Goal: Use online tool/utility: Utilize a website feature to perform a specific function

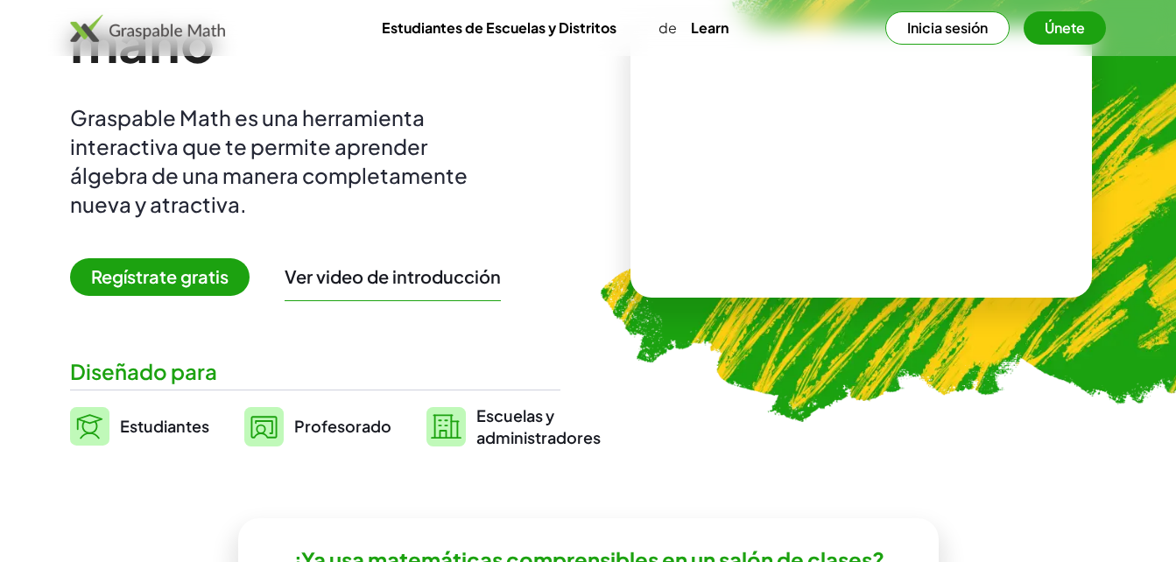
scroll to position [223, 0]
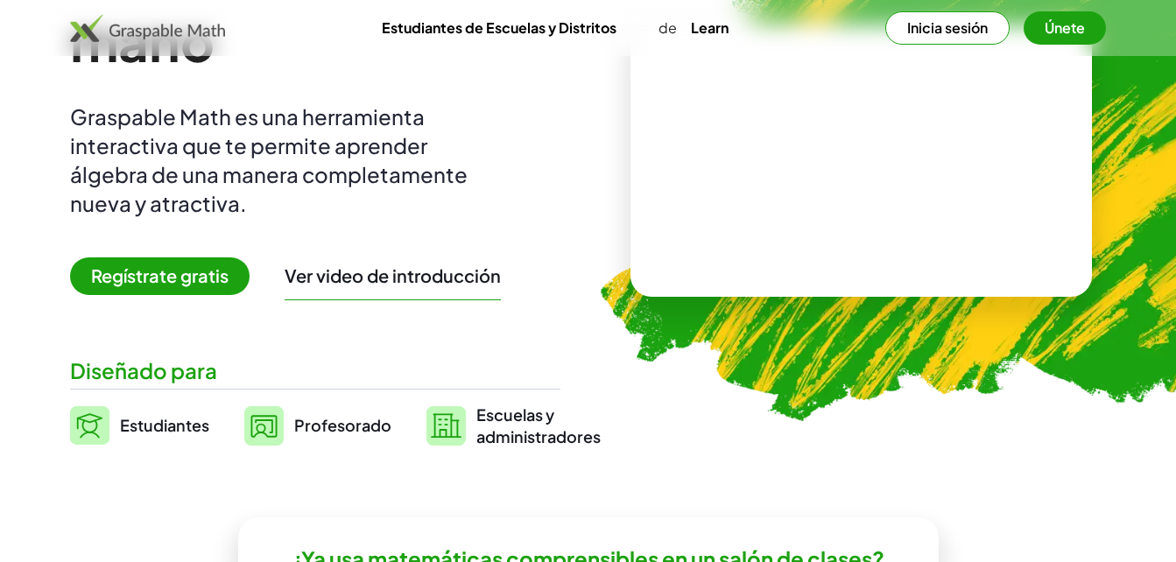
click at [958, 25] on button "Inicia sesión" at bounding box center [947, 27] width 124 height 33
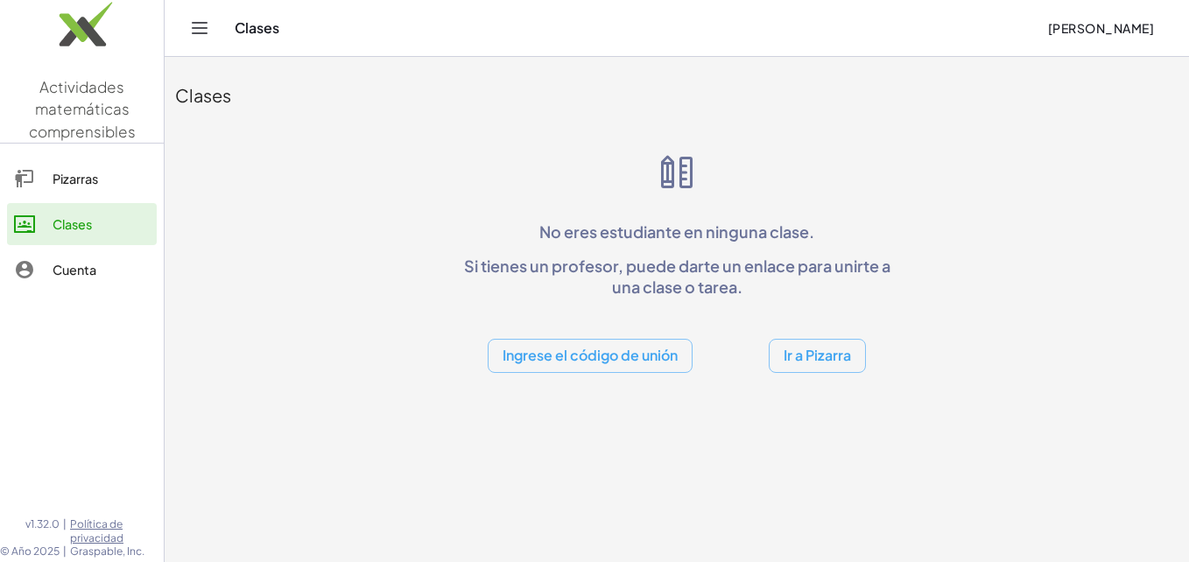
click at [75, 166] on link "Pizarras" at bounding box center [82, 179] width 150 height 42
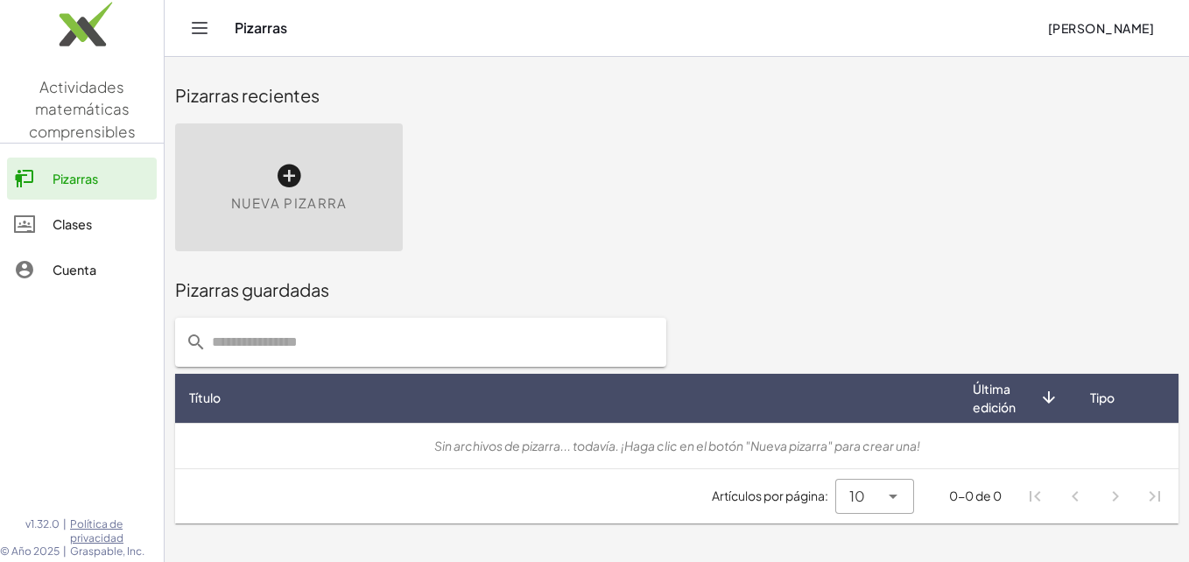
click at [319, 209] on span "Nueva pizarra" at bounding box center [289, 203] width 116 height 20
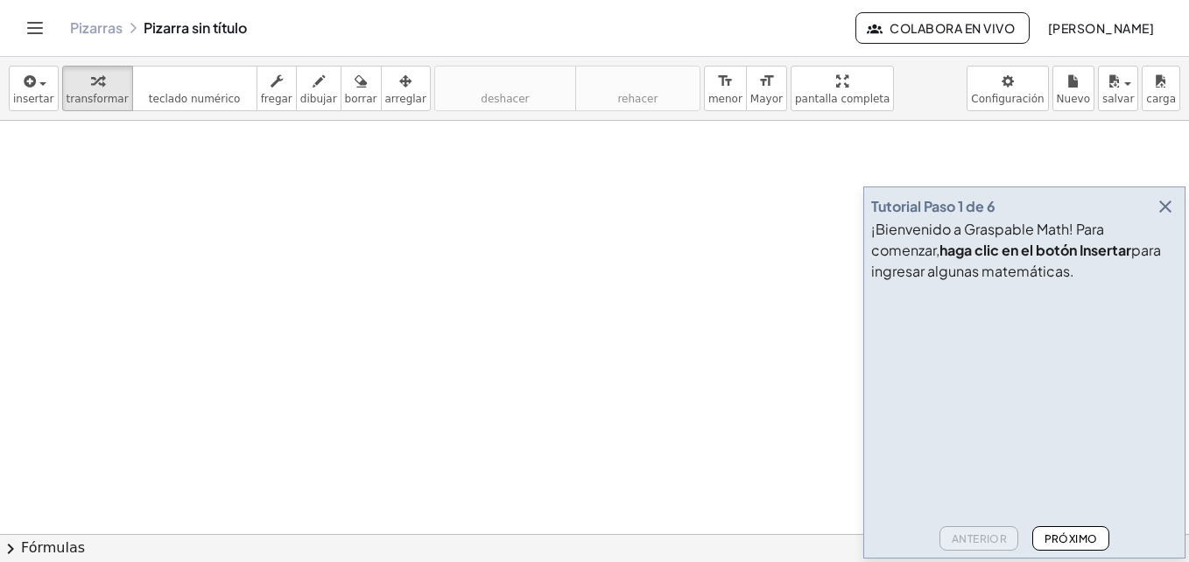
click at [1160, 205] on icon "button" at bounding box center [1165, 206] width 21 height 21
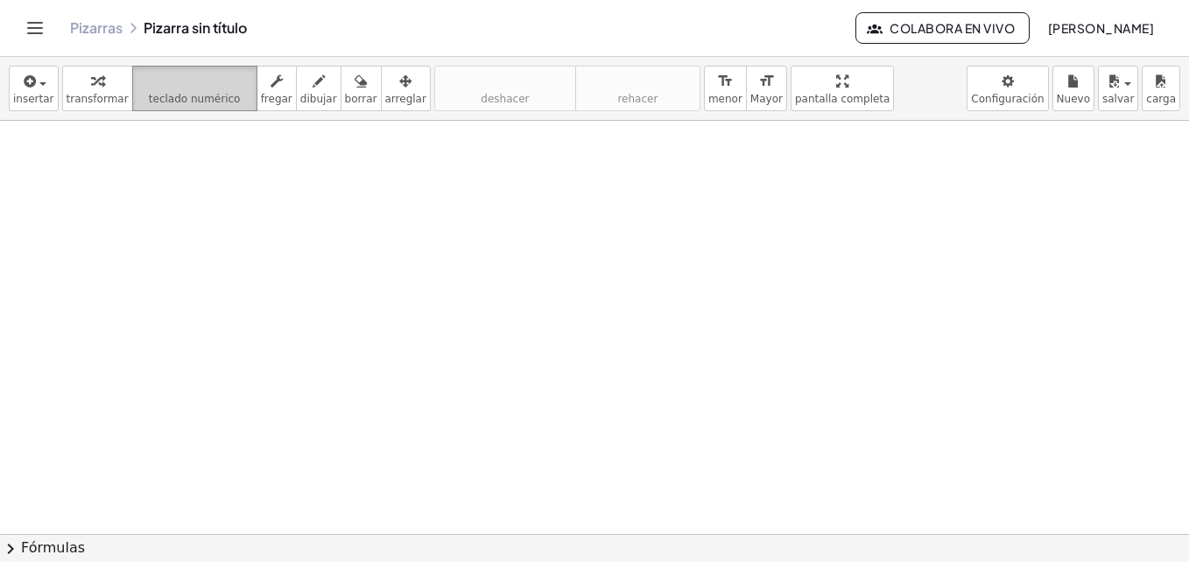
click at [196, 110] on button "teclado teclado numérico" at bounding box center [194, 89] width 125 height 46
click at [49, 558] on button "chevron_right Fórmulas" at bounding box center [594, 548] width 1189 height 28
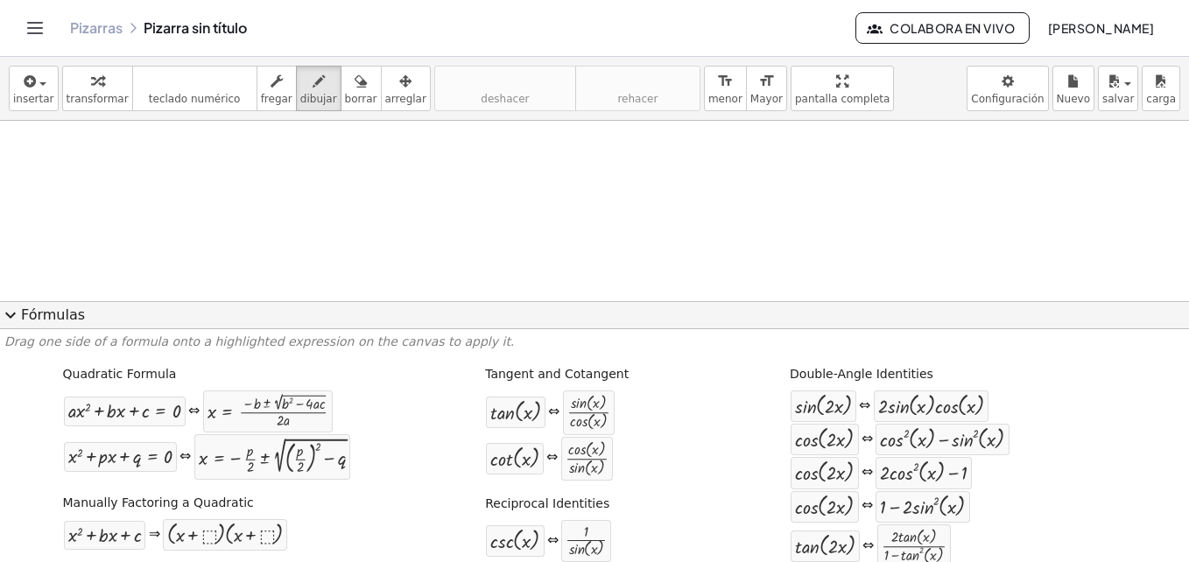
click at [13, 314] on span "expand_more" at bounding box center [10, 315] width 21 height 21
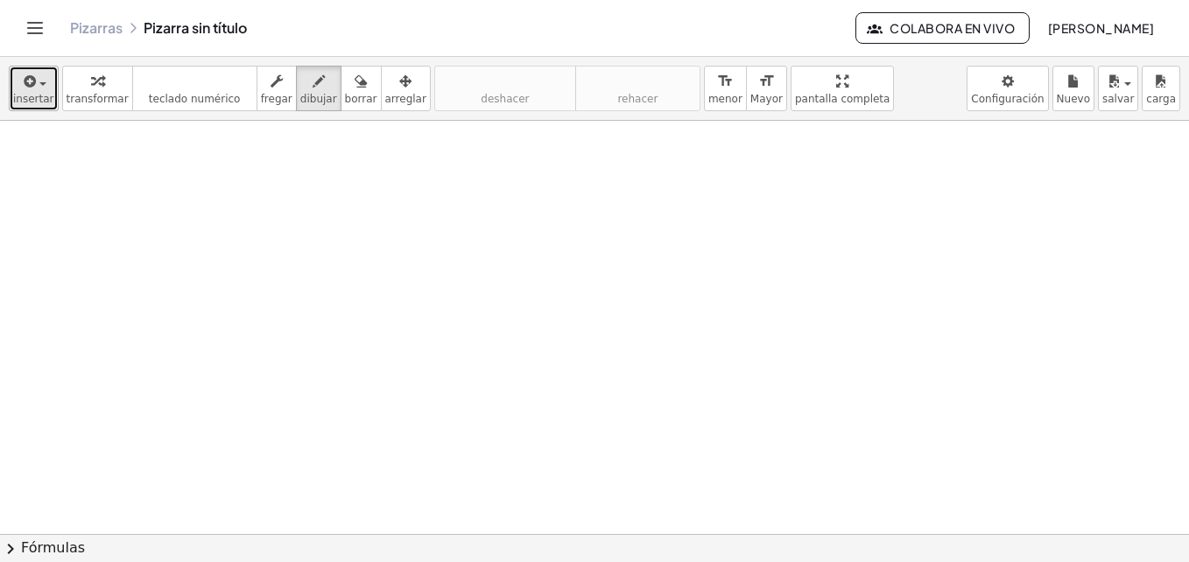
click at [28, 98] on span "insertar" at bounding box center [33, 99] width 41 height 12
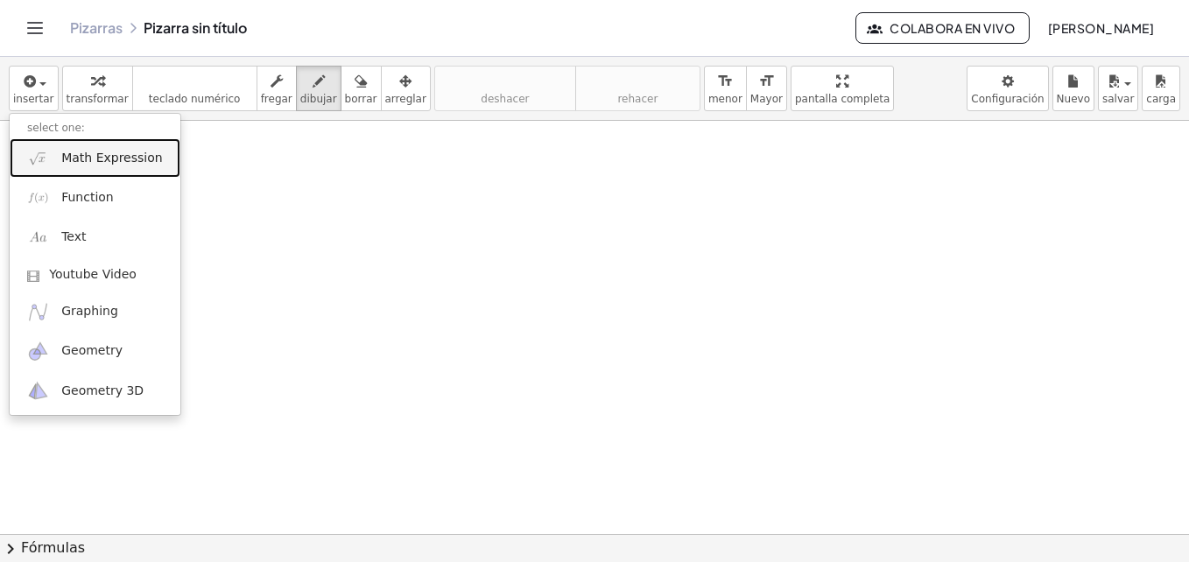
click at [111, 152] on span "Math Expression" at bounding box center [111, 159] width 101 height 18
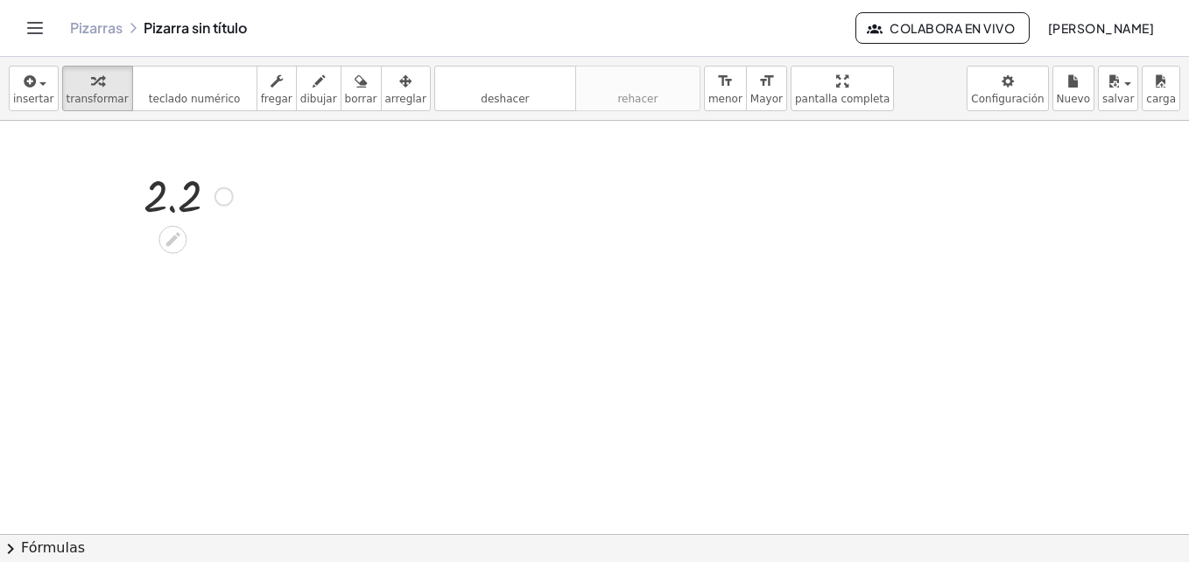
click at [184, 193] on div at bounding box center [188, 195] width 107 height 58
drag, startPoint x: 155, startPoint y: 195, endPoint x: 186, endPoint y: 196, distance: 30.6
click at [186, 196] on div at bounding box center [188, 195] width 107 height 58
click at [223, 200] on div at bounding box center [223, 196] width 19 height 19
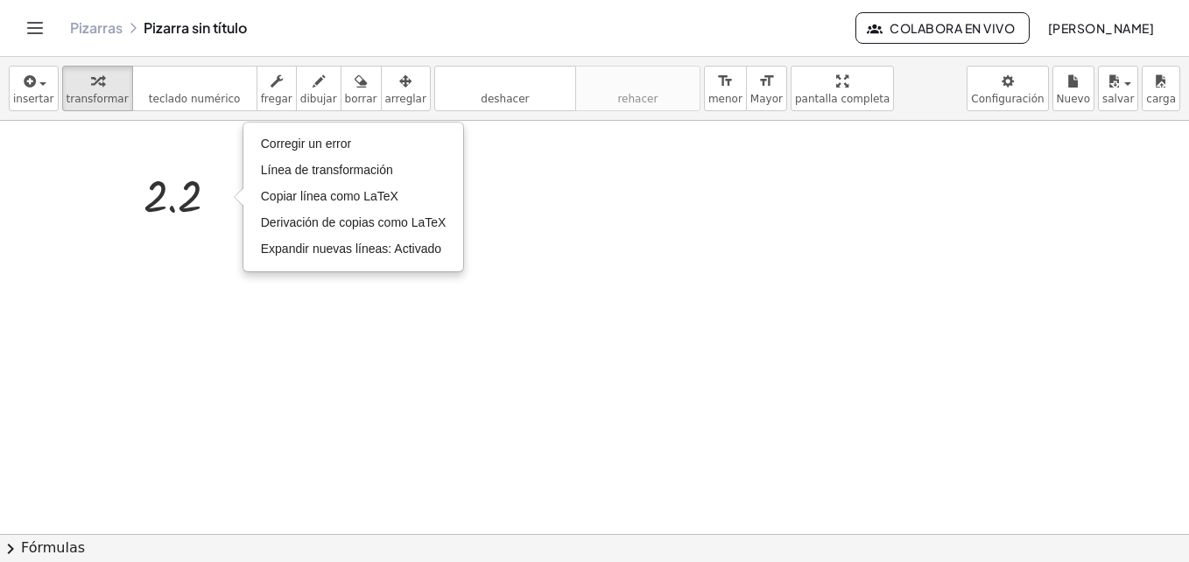
click at [231, 296] on div at bounding box center [594, 534] width 1189 height 826
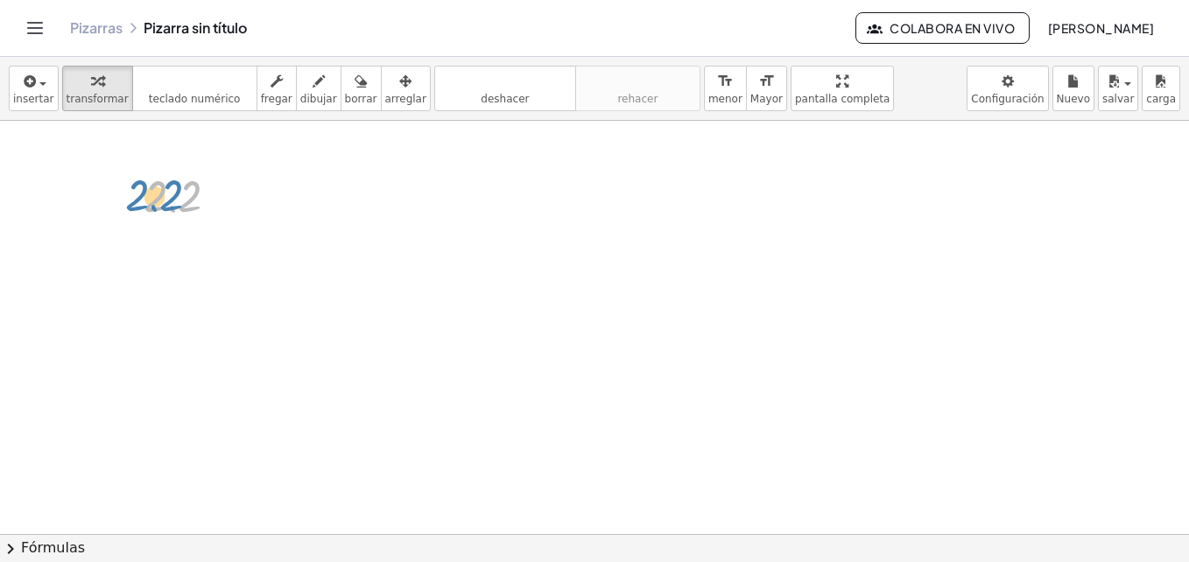
drag, startPoint x: 191, startPoint y: 200, endPoint x: 178, endPoint y: 197, distance: 13.4
click at [178, 197] on div at bounding box center [188, 195] width 107 height 58
click at [174, 206] on div at bounding box center [188, 195] width 107 height 58
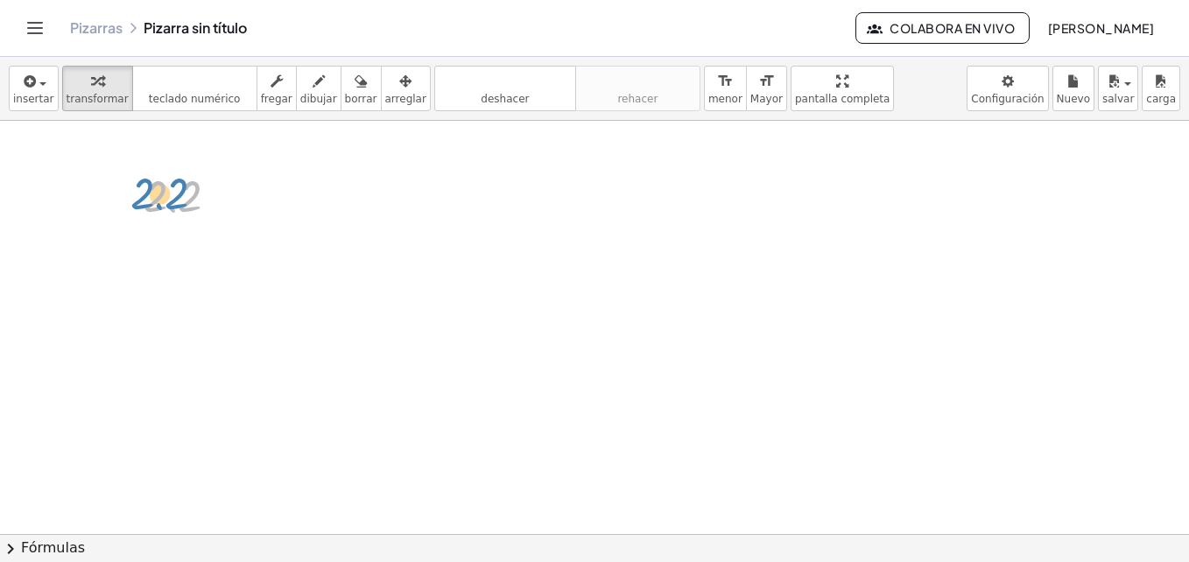
drag, startPoint x: 174, startPoint y: 206, endPoint x: 165, endPoint y: 204, distance: 8.9
click at [165, 204] on div at bounding box center [188, 195] width 107 height 58
drag, startPoint x: 165, startPoint y: 204, endPoint x: 642, endPoint y: 289, distance: 484.5
click at [642, 289] on div at bounding box center [594, 534] width 1189 height 826
click at [185, 199] on div at bounding box center [188, 195] width 107 height 58
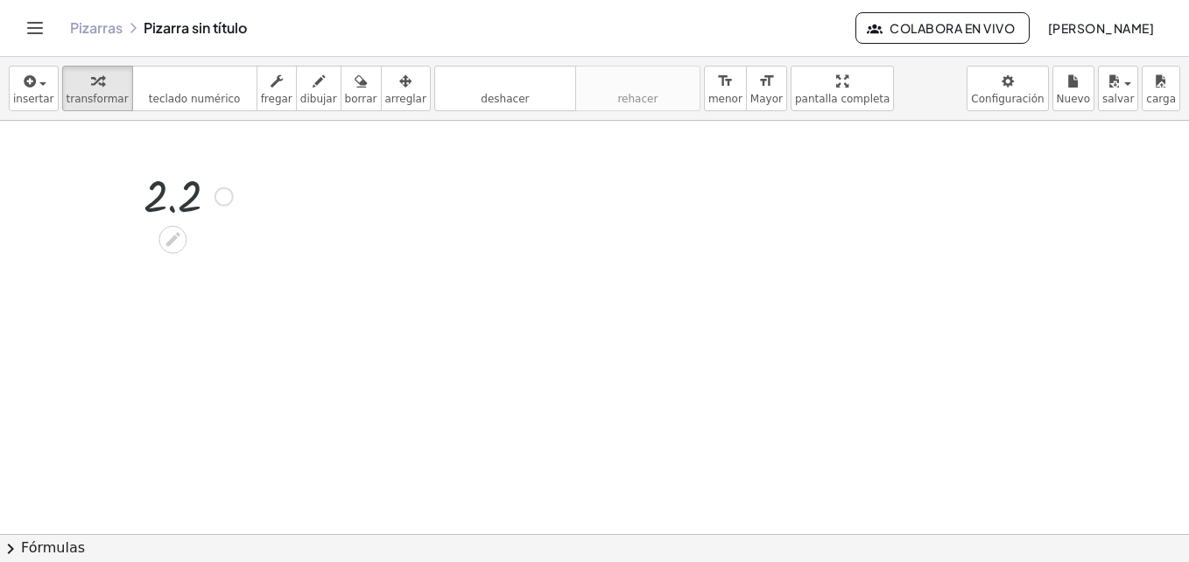
click at [185, 199] on div at bounding box center [188, 195] width 107 height 58
click at [196, 191] on div at bounding box center [188, 195] width 107 height 58
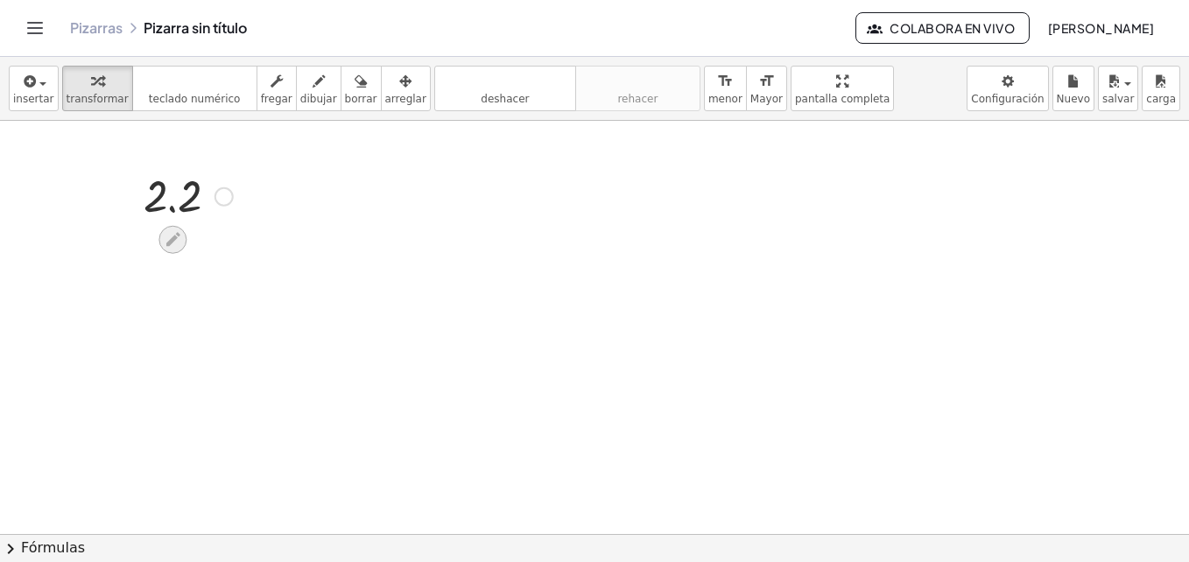
click at [172, 239] on icon at bounding box center [173, 240] width 14 height 14
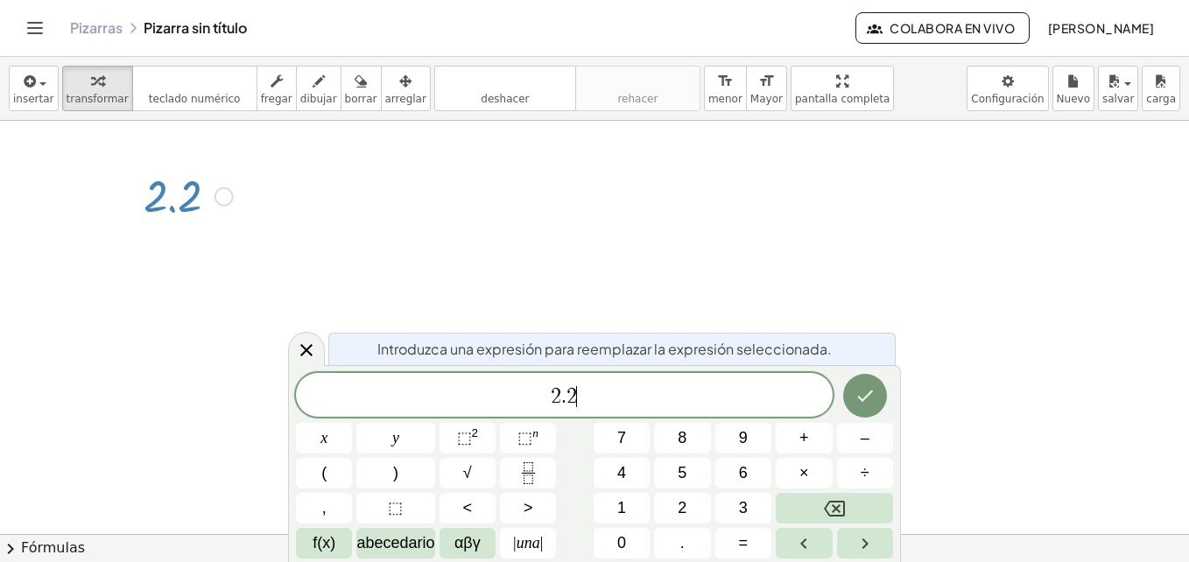
click at [584, 388] on span "2 . 2 ​" at bounding box center [564, 396] width 537 height 25
click at [794, 485] on button "×" at bounding box center [804, 473] width 56 height 31
click at [677, 502] on button "2" at bounding box center [682, 508] width 56 height 31
click at [873, 402] on icon "Hecho" at bounding box center [864, 395] width 21 height 21
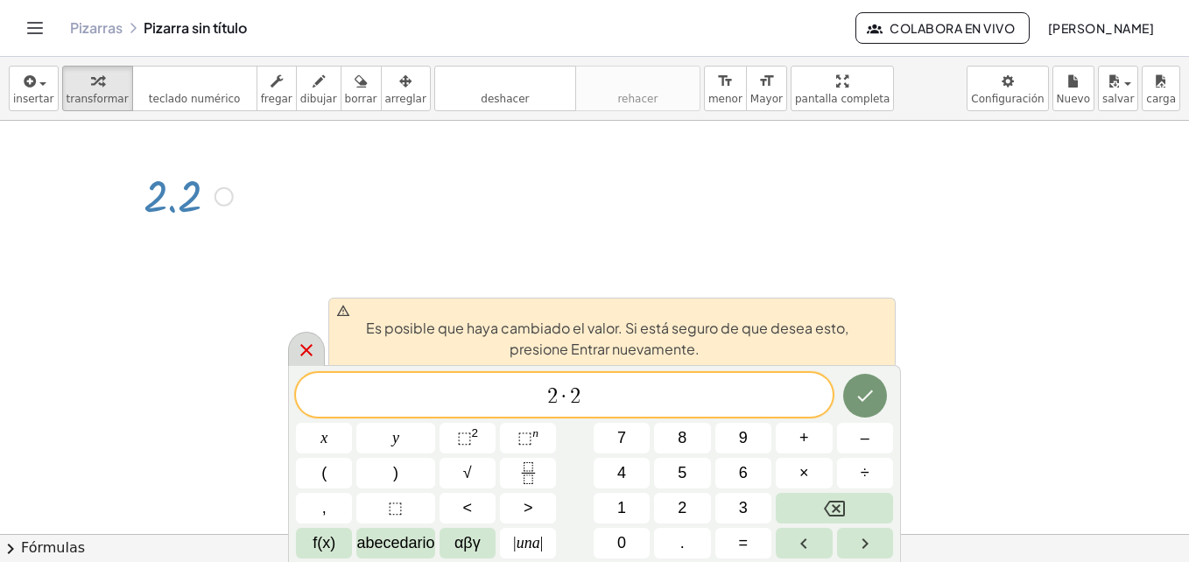
click at [298, 348] on icon at bounding box center [306, 350] width 21 height 21
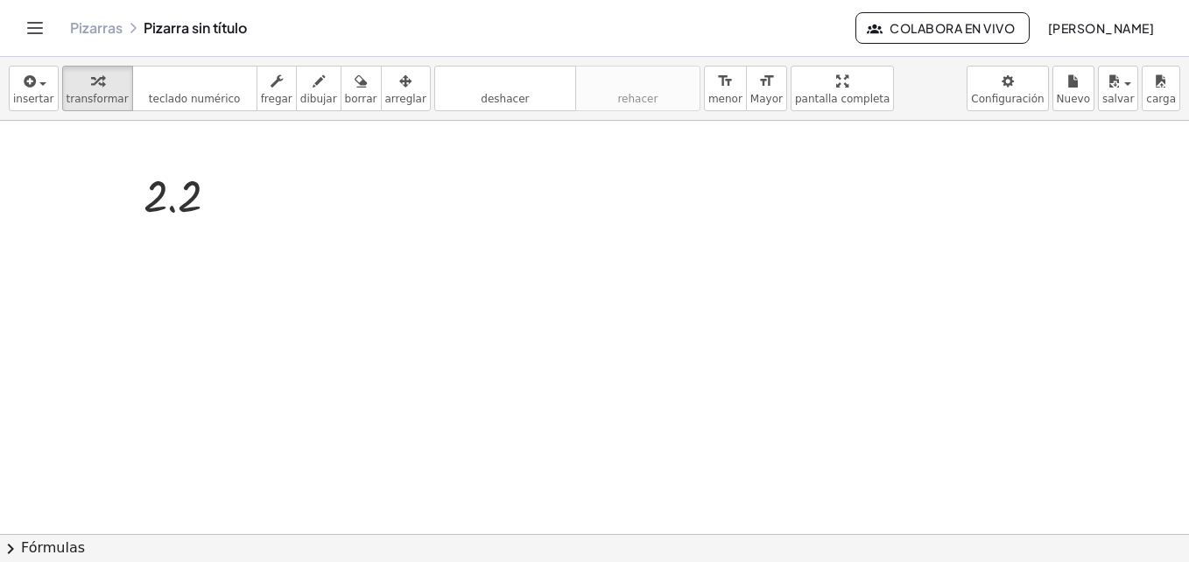
drag, startPoint x: 229, startPoint y: 203, endPoint x: 201, endPoint y: 247, distance: 52.0
click at [201, 247] on div at bounding box center [594, 534] width 1189 height 826
click at [228, 200] on div "Fix a mistake Transform line Copy line as LaTeX Copy derivation as LaTeX Expand…" at bounding box center [223, 196] width 19 height 19
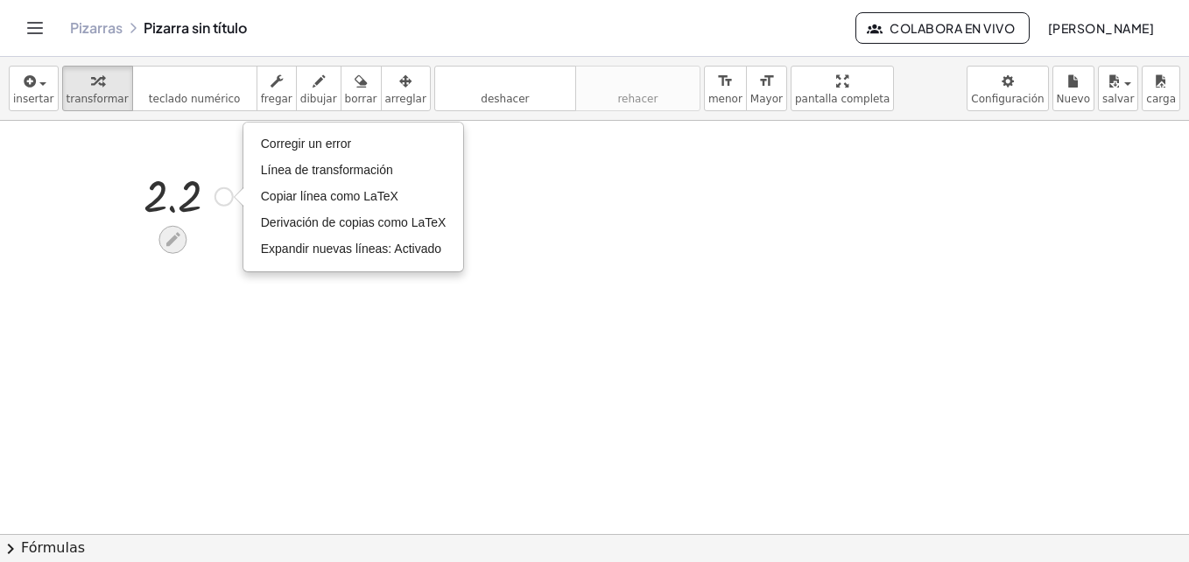
click at [167, 241] on icon at bounding box center [173, 239] width 18 height 18
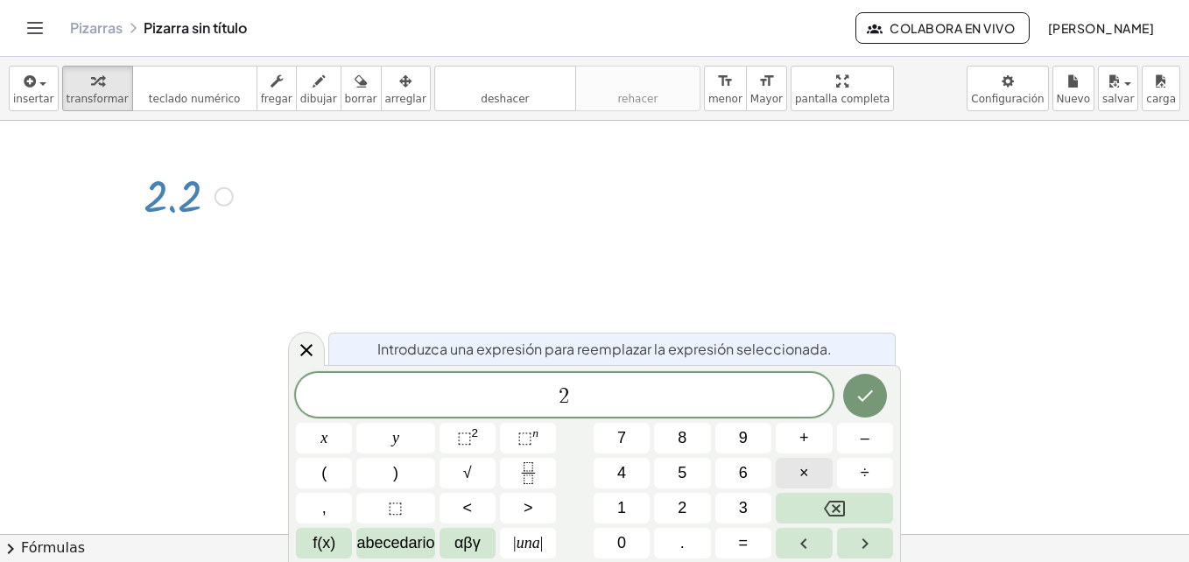
click at [806, 460] on button "×" at bounding box center [804, 473] width 56 height 31
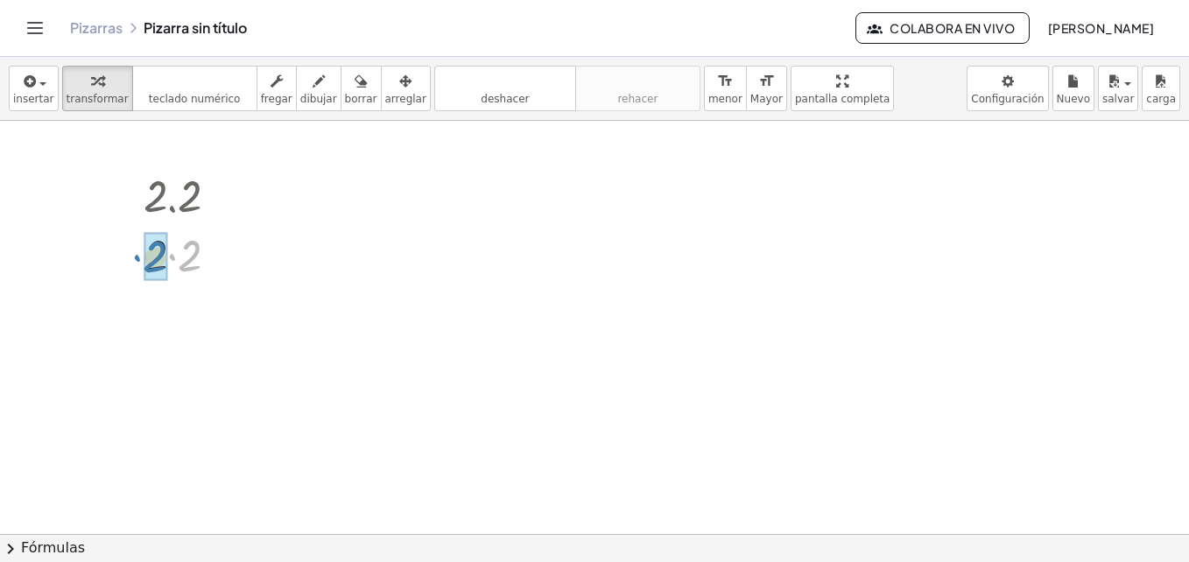
drag, startPoint x: 186, startPoint y: 267, endPoint x: 155, endPoint y: 268, distance: 30.6
drag, startPoint x: 188, startPoint y: 207, endPoint x: 114, endPoint y: 241, distance: 81.9
click at [114, 241] on div at bounding box center [594, 534] width 1189 height 826
click at [187, 188] on div at bounding box center [188, 195] width 107 height 58
click at [179, 312] on div at bounding box center [188, 313] width 107 height 58
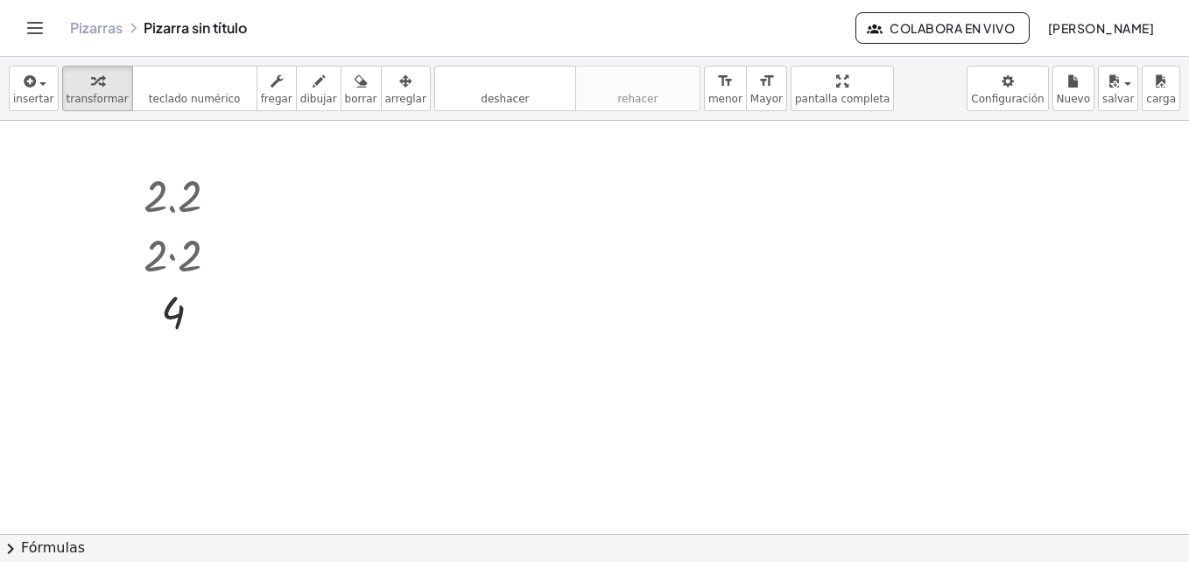
drag, startPoint x: 491, startPoint y: 228, endPoint x: 438, endPoint y: 228, distance: 53.4
click at [438, 228] on div at bounding box center [594, 534] width 1189 height 826
click at [354, 87] on icon "button" at bounding box center [360, 81] width 12 height 21
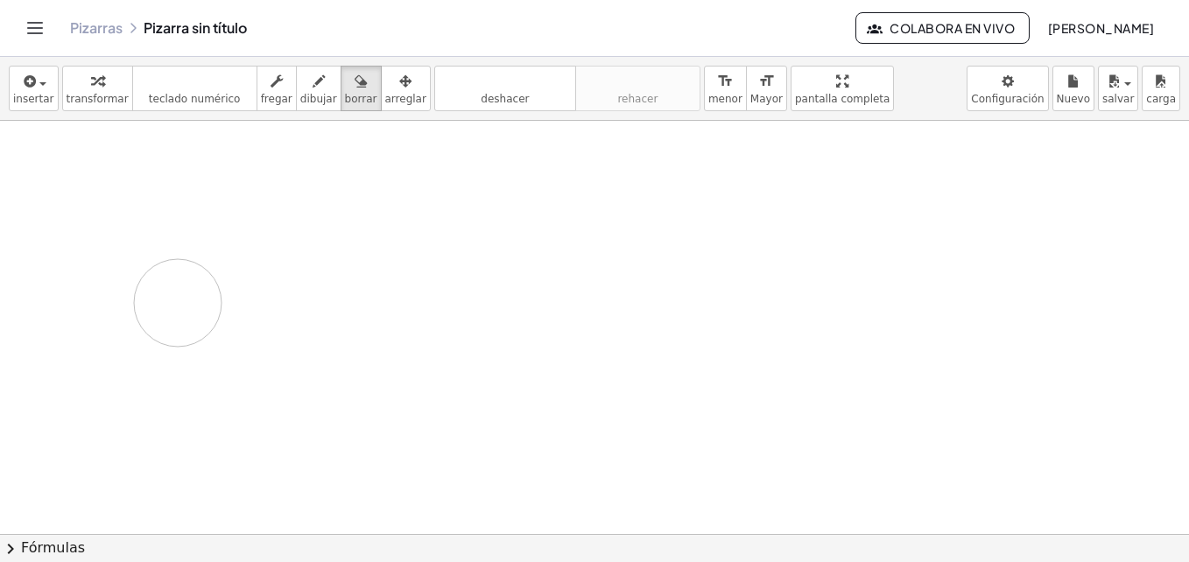
drag, startPoint x: 212, startPoint y: 200, endPoint x: 183, endPoint y: 303, distance: 106.4
click at [183, 303] on div at bounding box center [594, 534] width 1189 height 826
click at [183, 301] on div at bounding box center [594, 534] width 1189 height 826
drag, startPoint x: 183, startPoint y: 301, endPoint x: 154, endPoint y: 437, distance: 138.7
click at [154, 437] on div at bounding box center [594, 534] width 1189 height 826
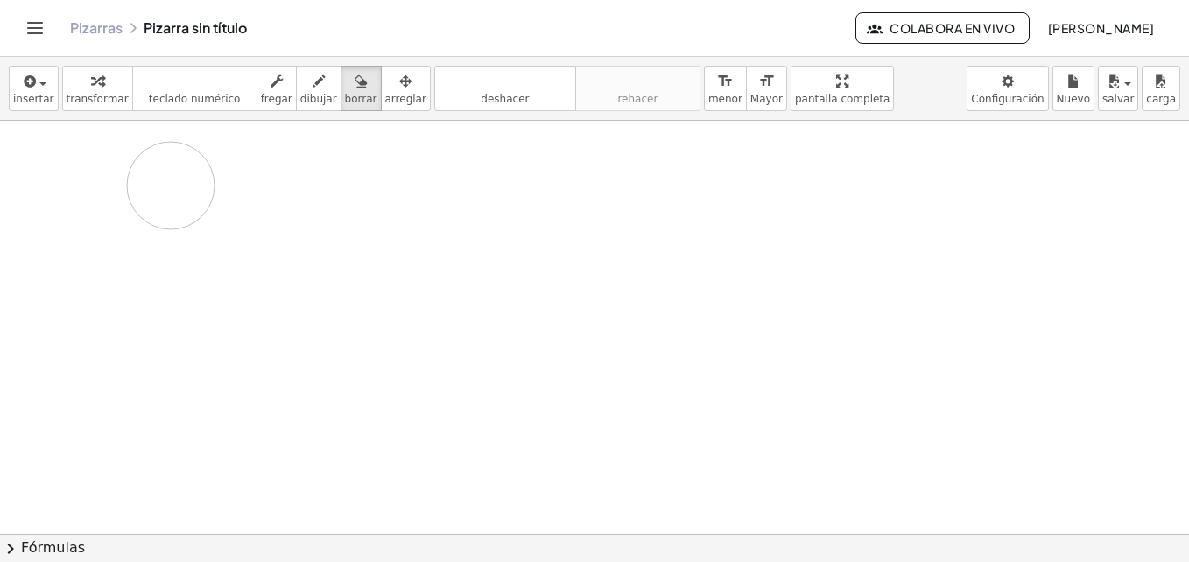
drag, startPoint x: 175, startPoint y: 258, endPoint x: 171, endPoint y: 186, distance: 71.9
click at [171, 186] on div at bounding box center [594, 534] width 1189 height 826
drag, startPoint x: 186, startPoint y: 202, endPoint x: 180, endPoint y: 289, distance: 86.8
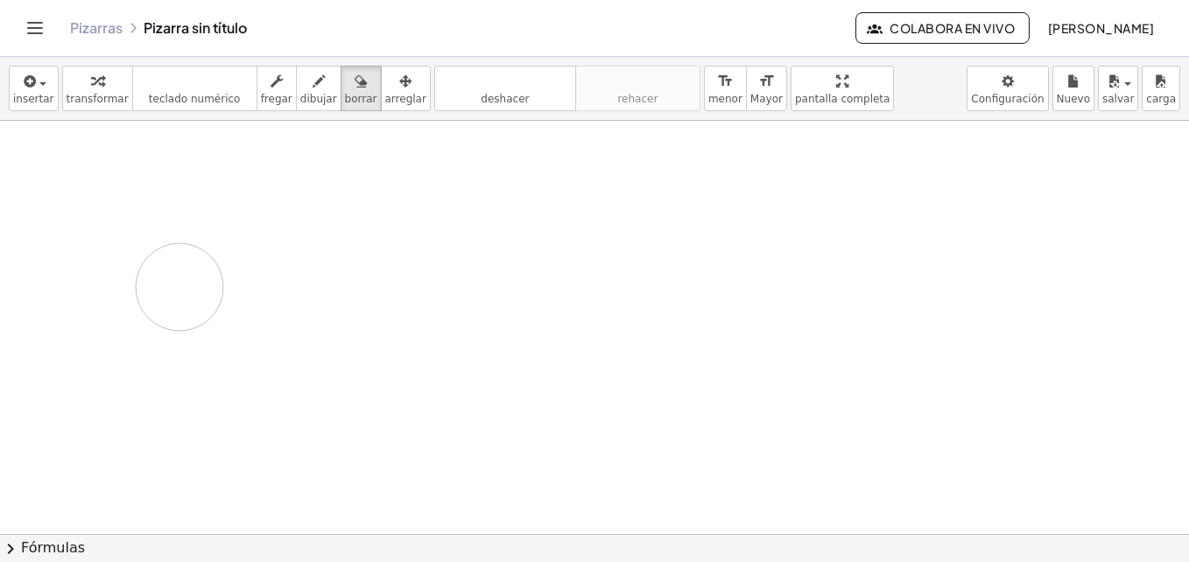
click at [180, 289] on div at bounding box center [594, 534] width 1189 height 826
drag, startPoint x: 180, startPoint y: 289, endPoint x: 179, endPoint y: 186, distance: 103.3
click at [179, 185] on div at bounding box center [594, 534] width 1189 height 826
drag, startPoint x: 185, startPoint y: 232, endPoint x: 780, endPoint y: 247, distance: 595.4
click at [780, 247] on div at bounding box center [594, 534] width 1189 height 826
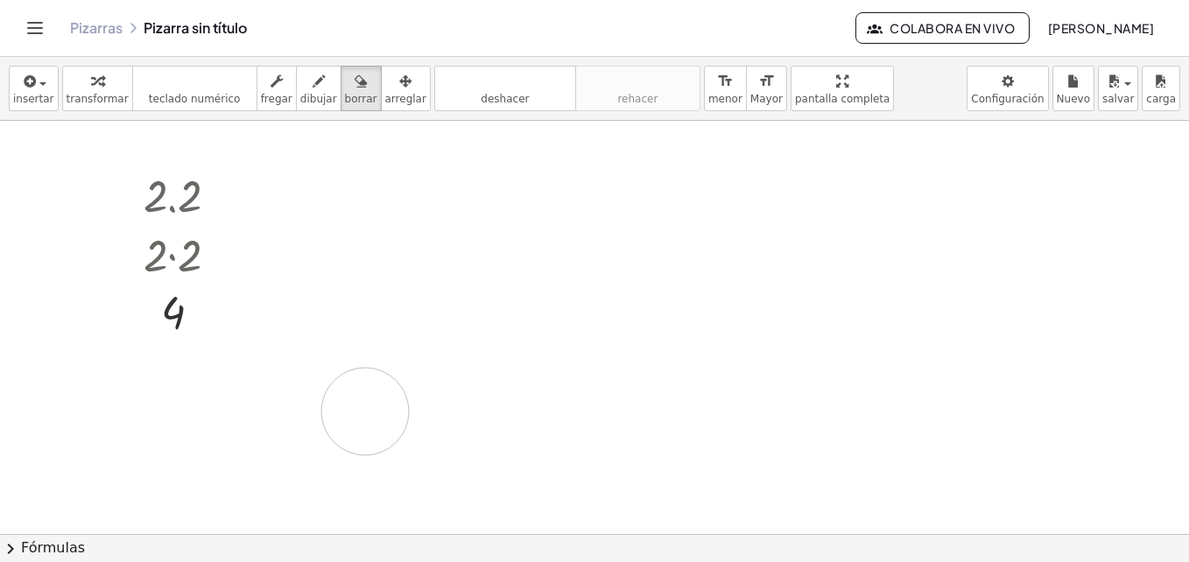
click at [365, 411] on div at bounding box center [594, 534] width 1189 height 826
